Goal: Obtain resource: Download file/media

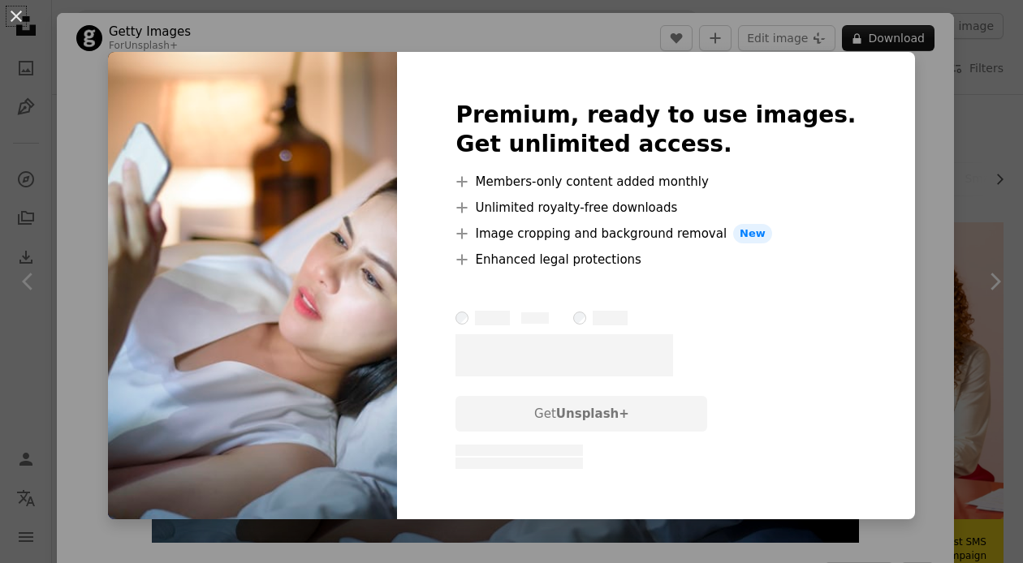
scroll to position [1001, 0]
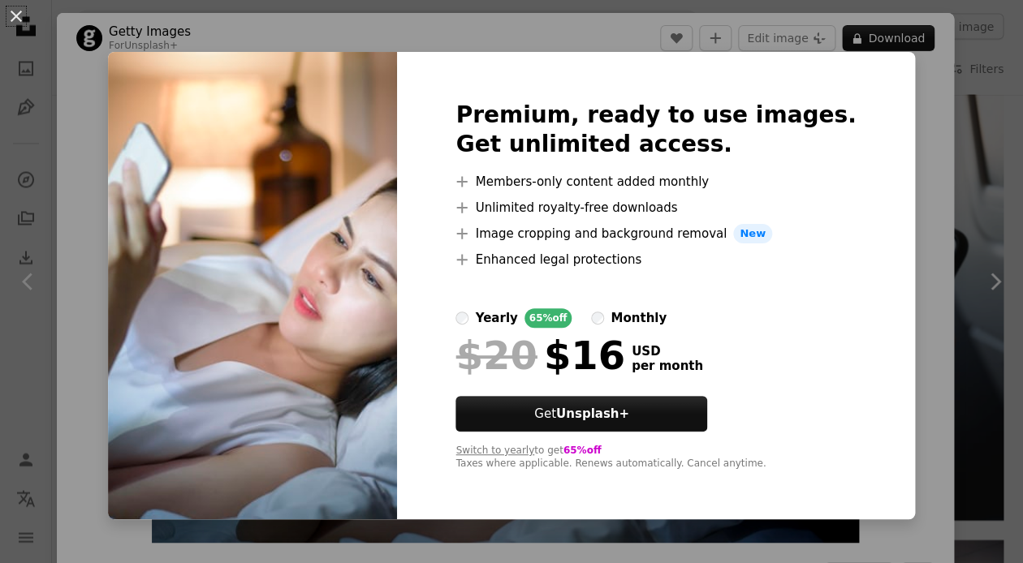
click at [911, 74] on div "An X shape Premium, ready to use images. Get unlimited access. A plus sign Memb…" at bounding box center [511, 281] width 1023 height 563
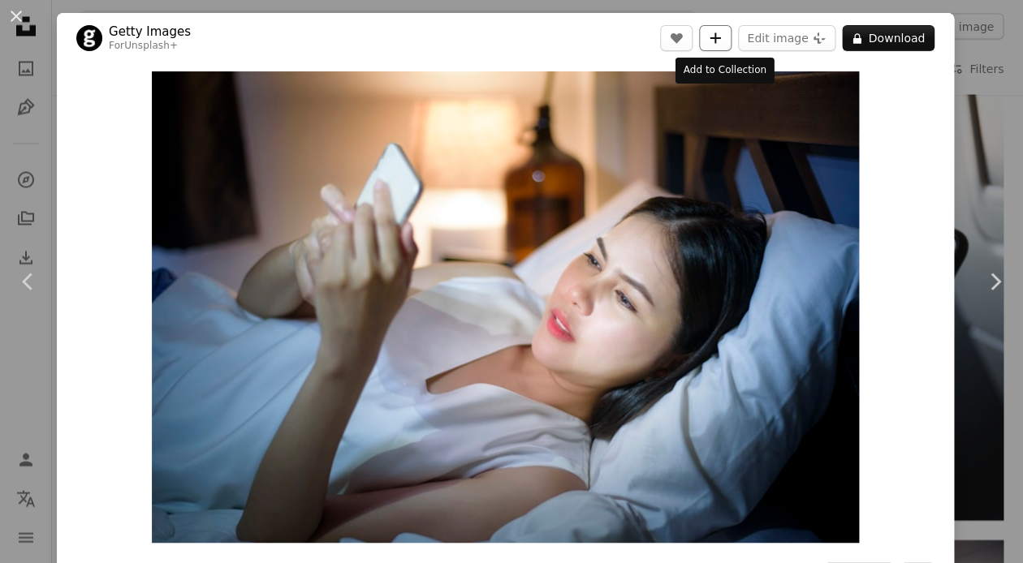
click at [722, 42] on icon "A plus sign" at bounding box center [715, 38] width 13 height 13
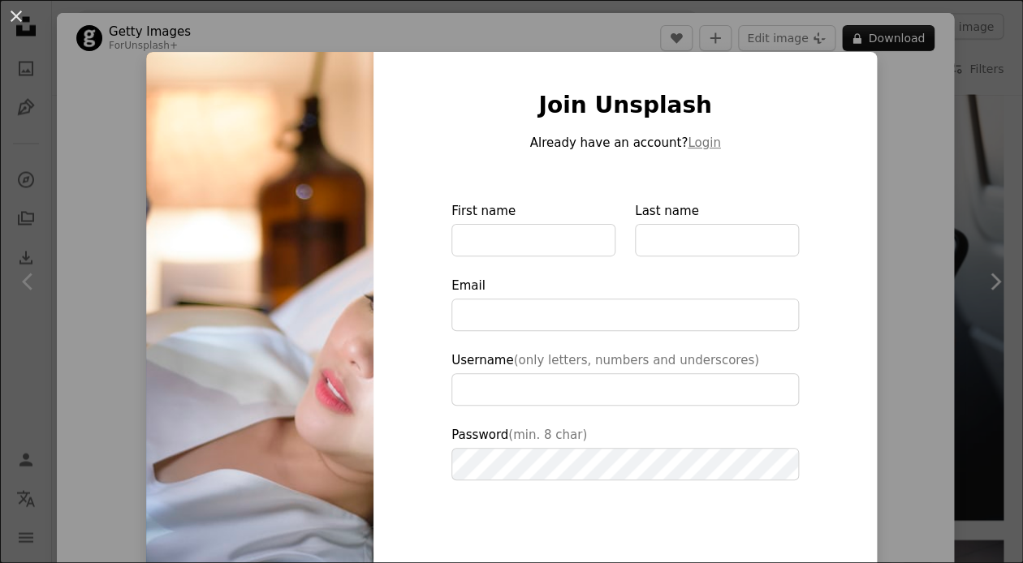
click at [980, 137] on div "An X shape Join Unsplash Already have an account? Login First name Last name Em…" at bounding box center [511, 281] width 1023 height 563
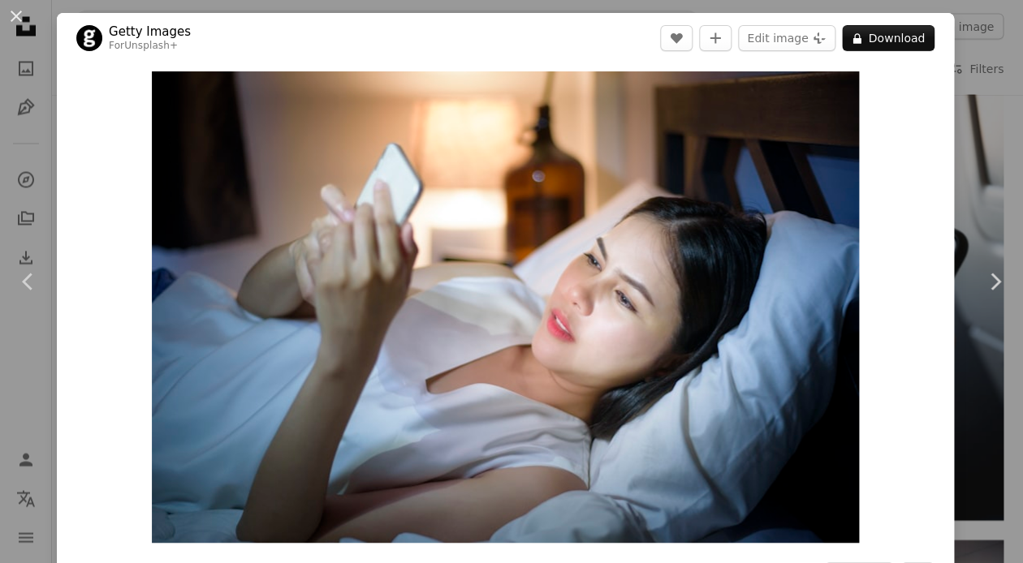
click at [975, 145] on div "An X shape Chevron left Chevron right Getty Images For Unsplash+ A heart A plus…" at bounding box center [511, 281] width 1023 height 563
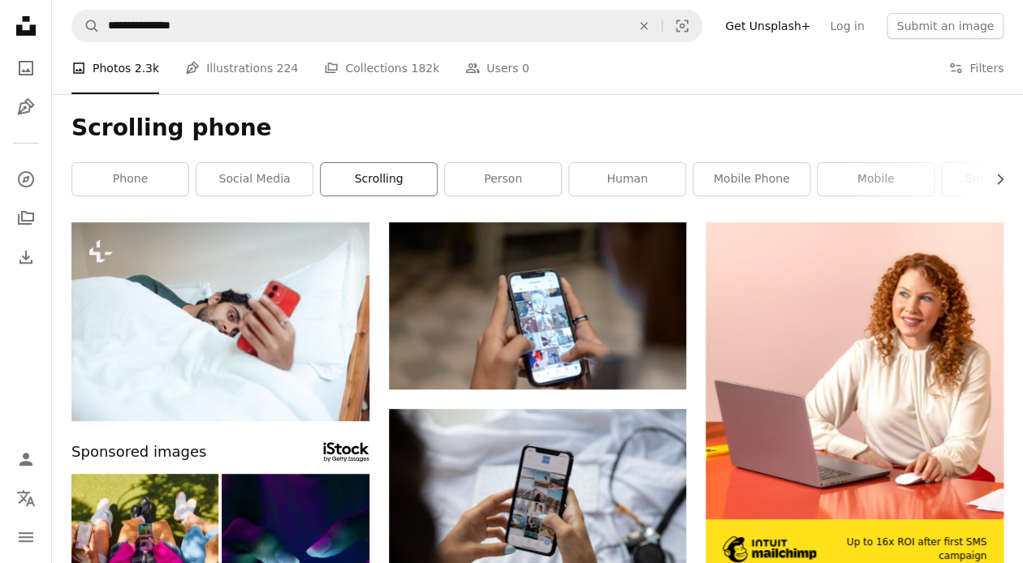
click at [384, 175] on link "scrolling" at bounding box center [379, 179] width 116 height 32
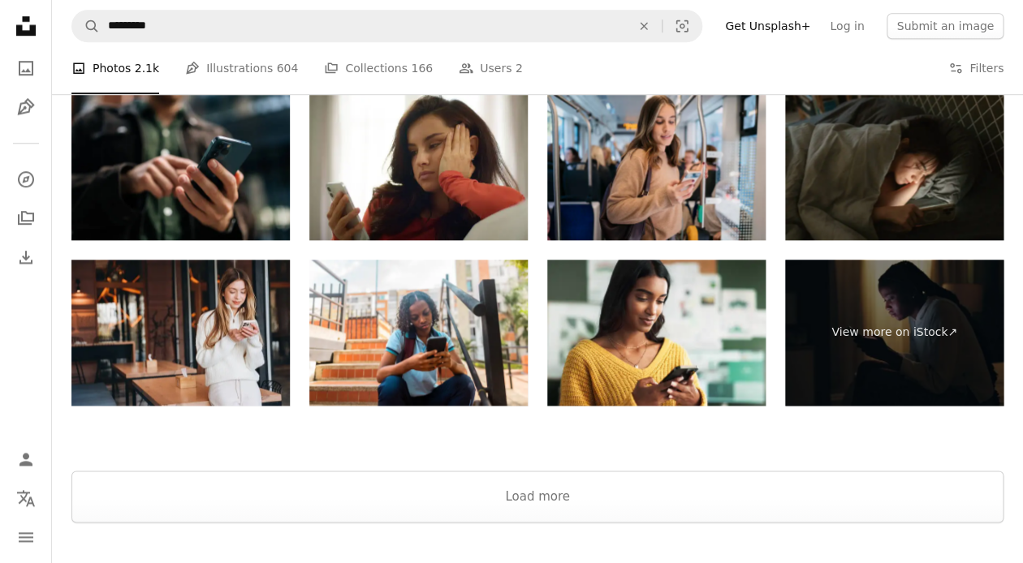
scroll to position [2483, 0]
